Goal: Task Accomplishment & Management: Manage account settings

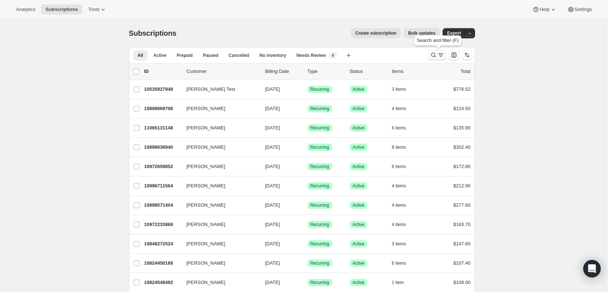
click at [432, 53] on icon "Search and filter results" at bounding box center [433, 54] width 7 height 7
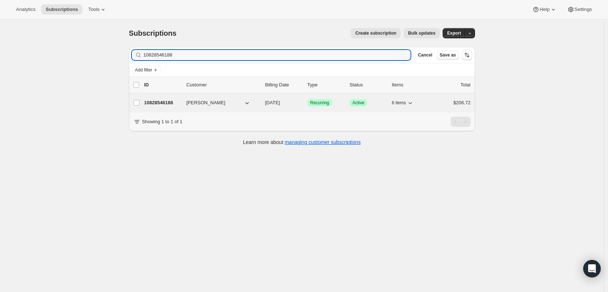
type input "10828546188"
click at [165, 101] on p "10828546188" at bounding box center [162, 102] width 36 height 7
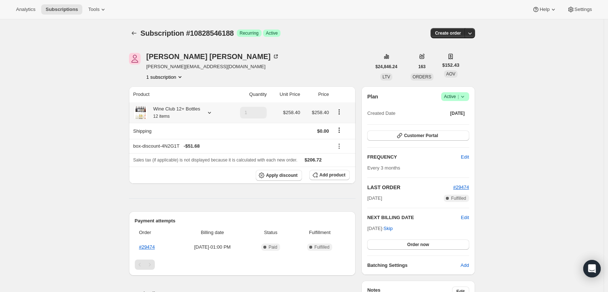
click at [218, 114] on div "Wine Club 12+ Bottles 12 items" at bounding box center [179, 112] width 92 height 15
click at [211, 113] on icon at bounding box center [209, 113] width 3 height 2
